Goal: Information Seeking & Learning: Learn about a topic

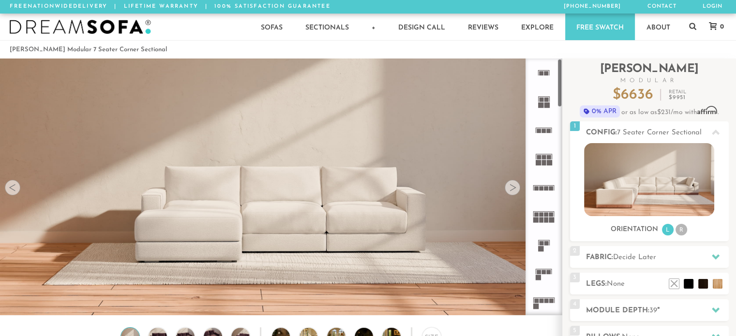
click at [545, 302] on rect at bounding box center [546, 301] width 4 height 4
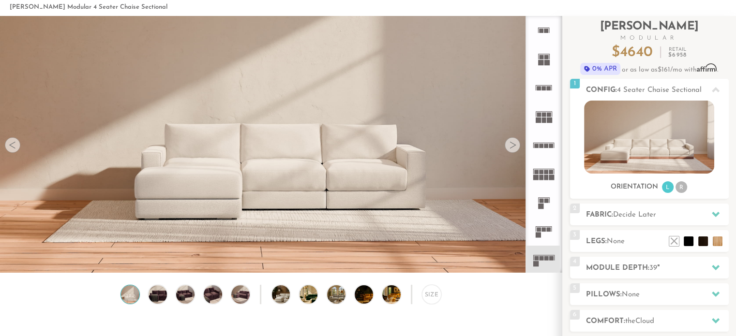
scroll to position [81, 0]
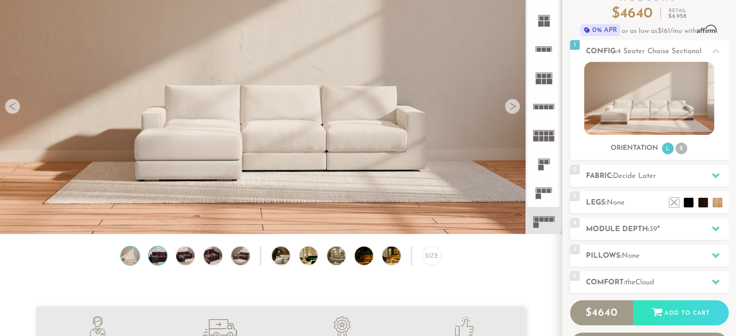
click at [157, 254] on img at bounding box center [158, 256] width 22 height 18
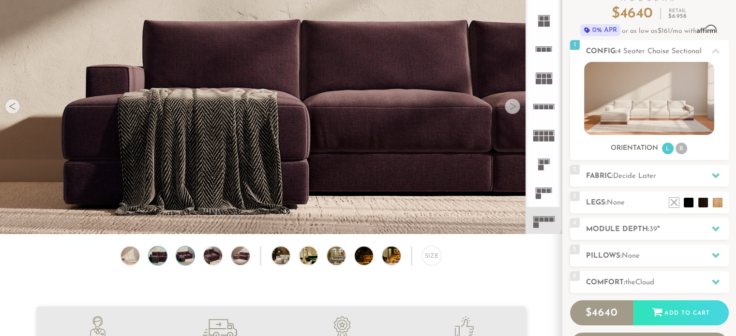
click at [183, 258] on img at bounding box center [185, 256] width 22 height 18
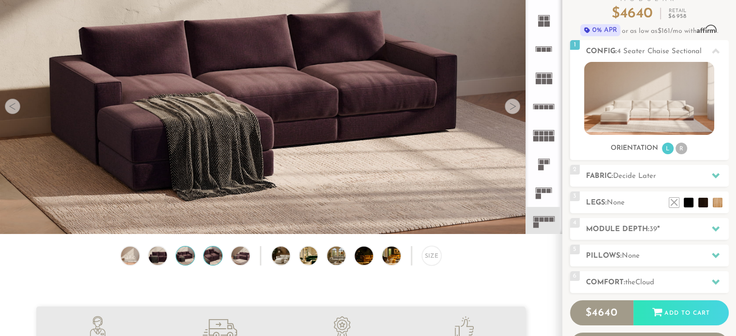
click at [214, 256] on img at bounding box center [213, 256] width 22 height 18
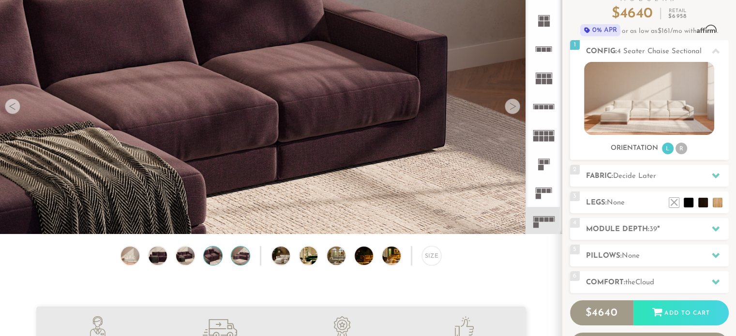
click at [237, 257] on img at bounding box center [241, 256] width 22 height 18
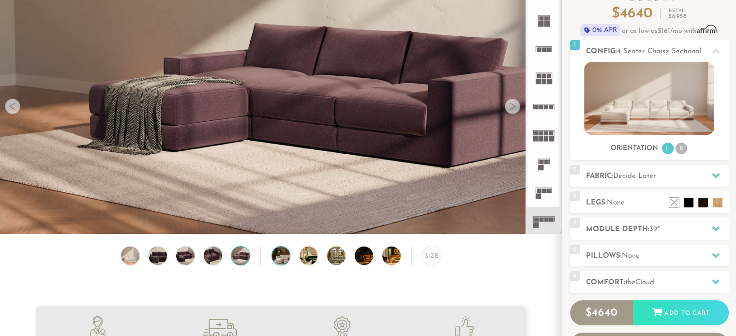
click at [276, 253] on img at bounding box center [288, 256] width 32 height 18
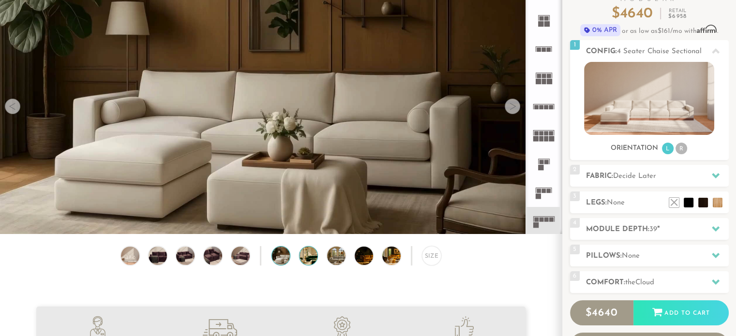
click at [304, 257] on img at bounding box center [315, 256] width 32 height 18
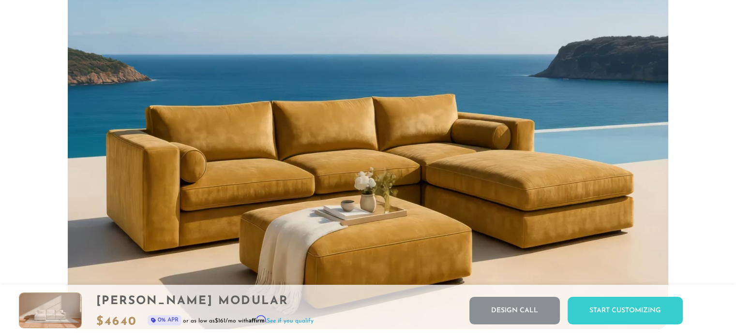
scroll to position [805, 0]
